Goal: Transaction & Acquisition: Purchase product/service

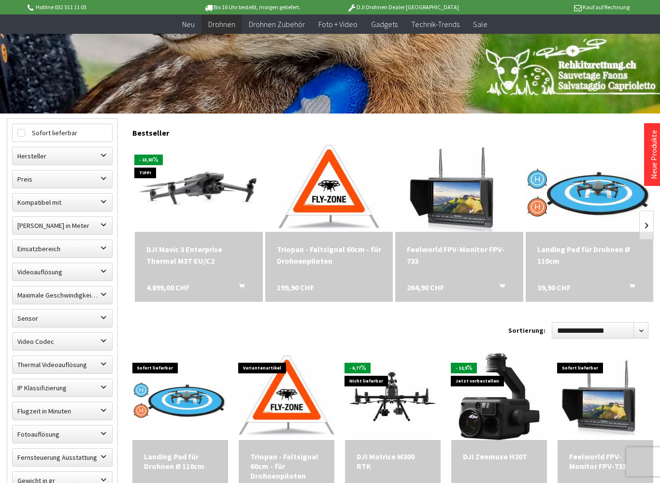
scroll to position [198, 0]
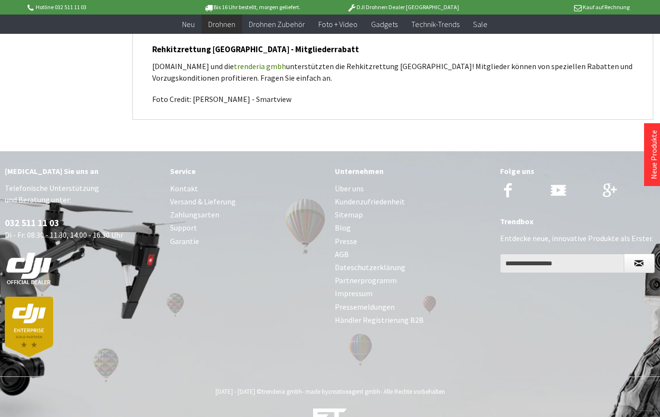
scroll to position [1374, 0]
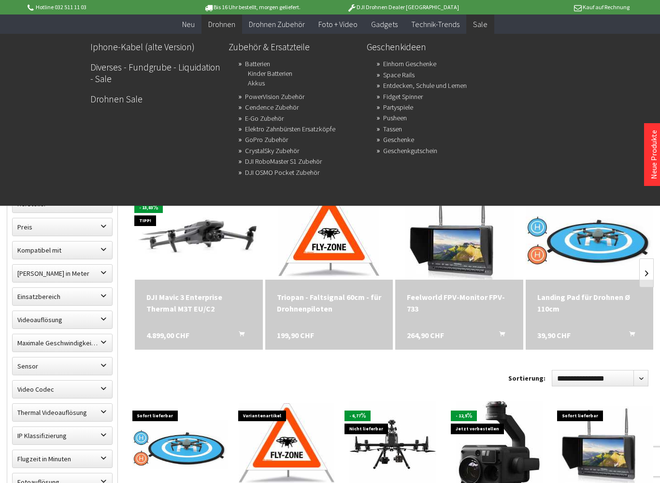
scroll to position [150, 0]
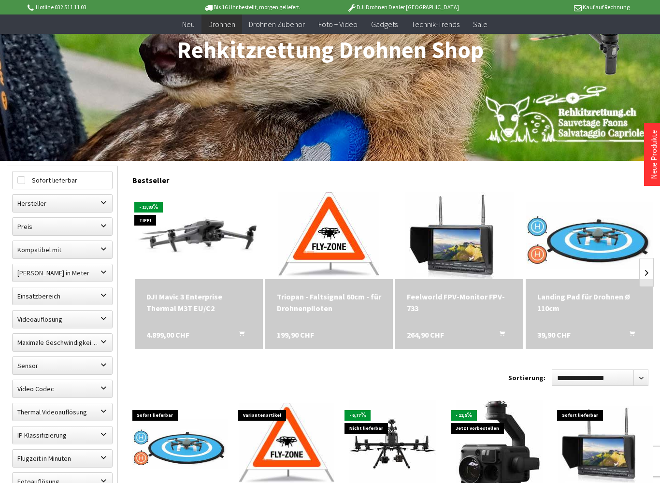
click at [171, 304] on div "DJI Mavic 3 Enterprise Thermal M3T EU/C2" at bounding box center [198, 302] width 104 height 23
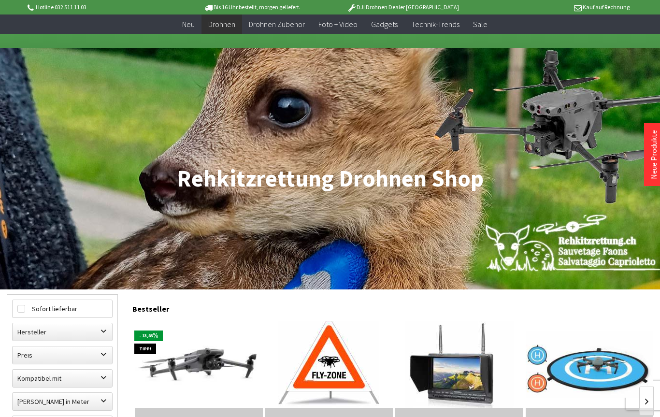
scroll to position [0, 0]
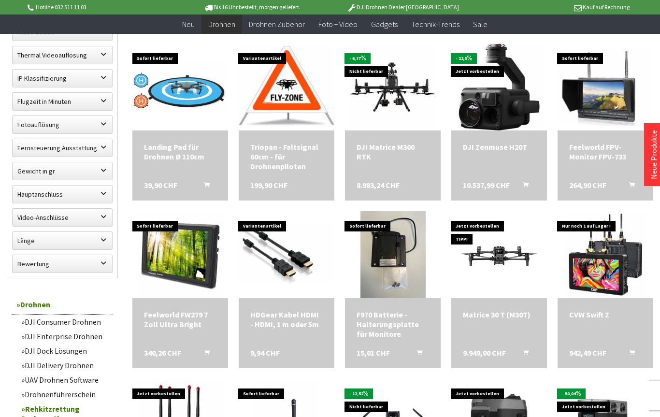
scroll to position [502, 0]
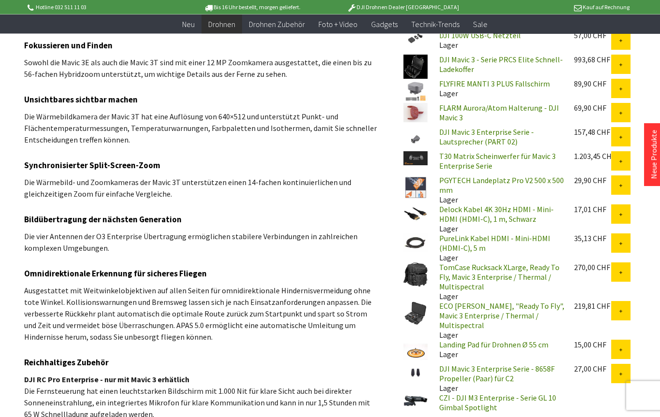
scroll to position [711, 0]
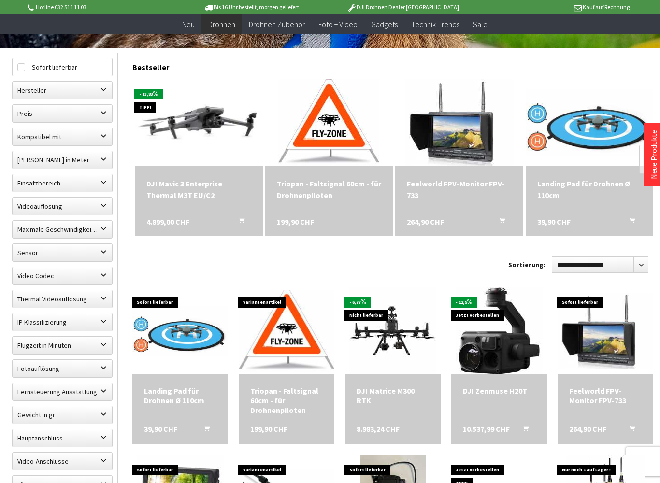
scroll to position [263, 0]
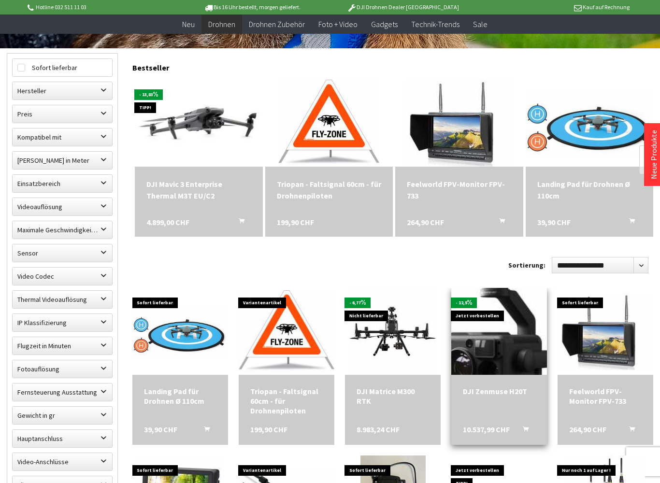
click at [497, 354] on img at bounding box center [499, 331] width 122 height 122
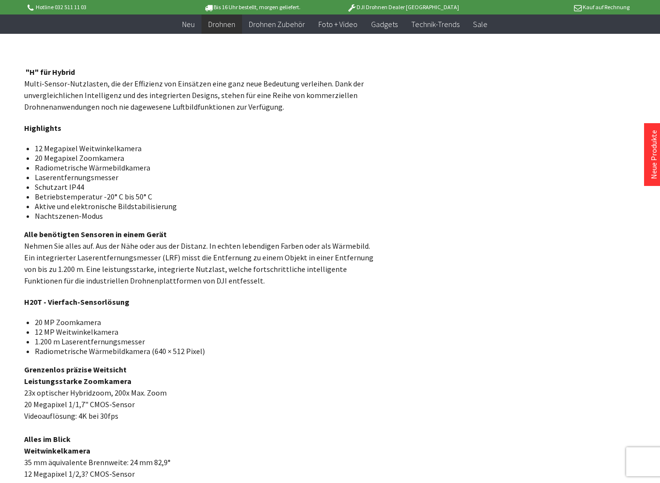
scroll to position [641, 0]
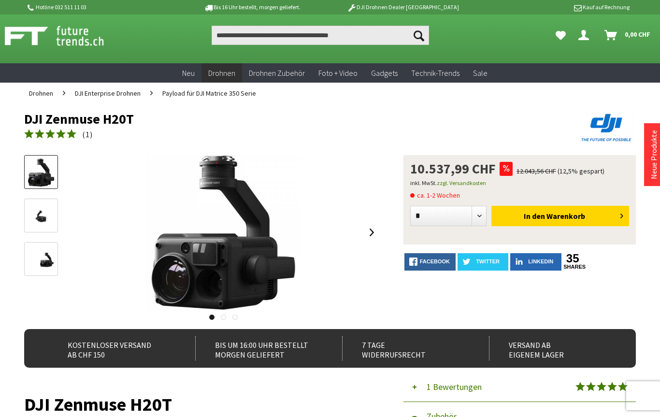
scroll to position [0, 0]
